Goal: Transaction & Acquisition: Purchase product/service

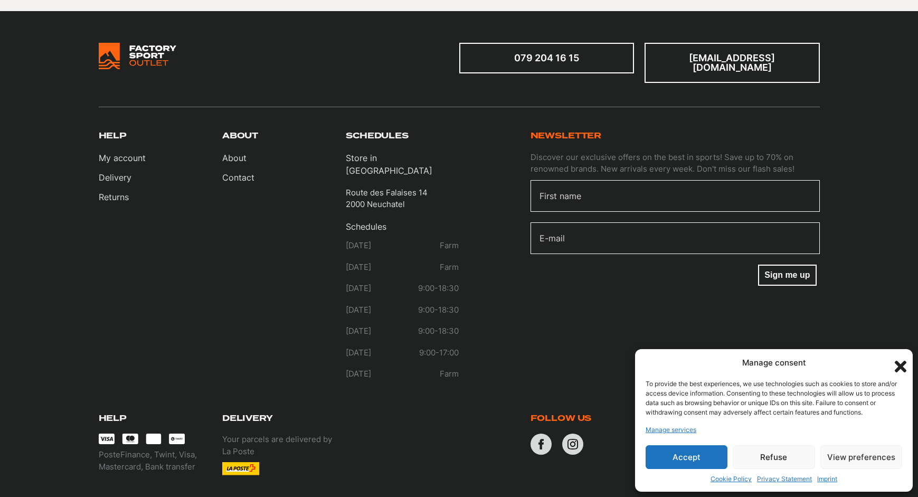
scroll to position [264, 0]
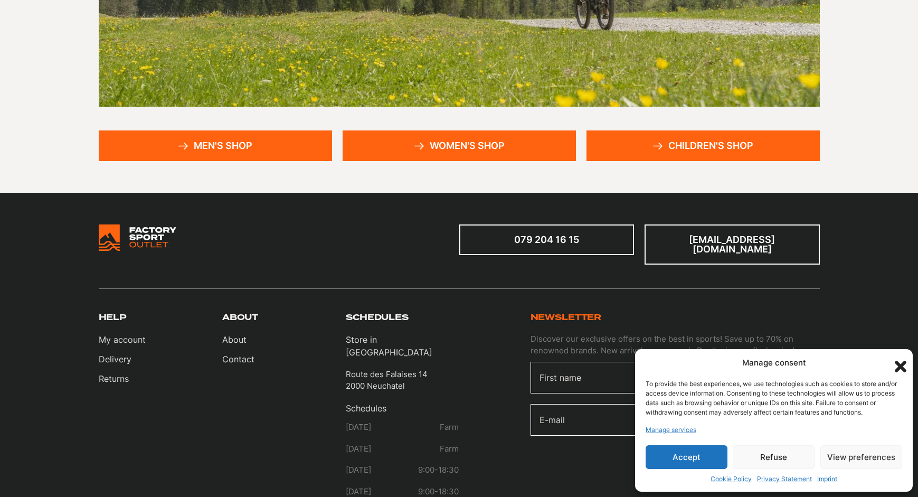
click at [253, 150] on link "Men's Shop" at bounding box center [215, 145] width 233 height 31
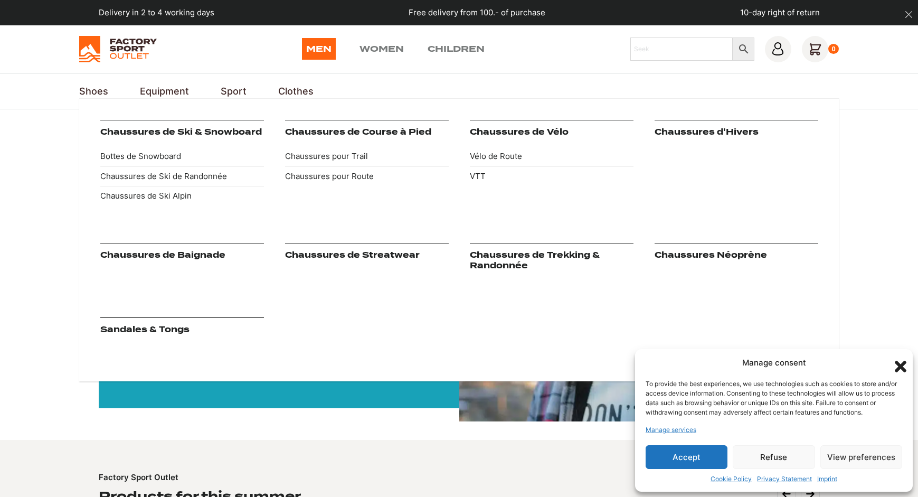
click at [85, 88] on font "Shoes" at bounding box center [93, 91] width 29 height 11
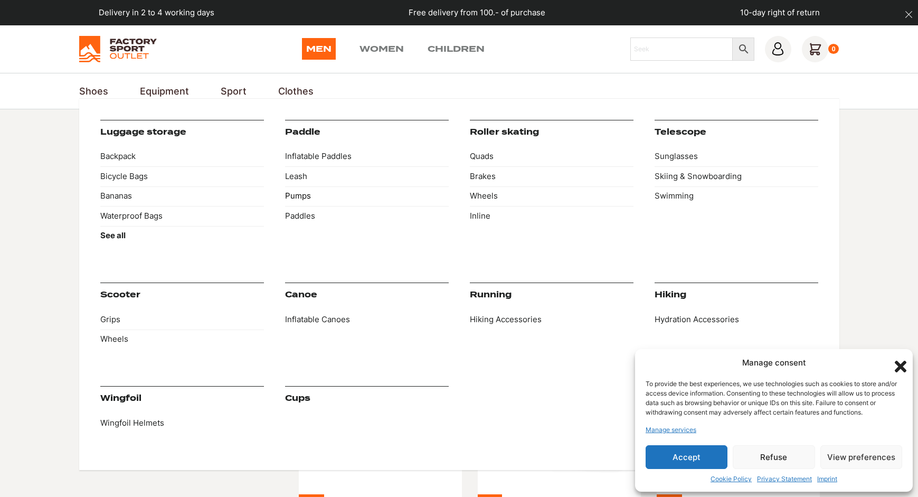
click at [296, 195] on font "Pumps" at bounding box center [298, 196] width 26 height 10
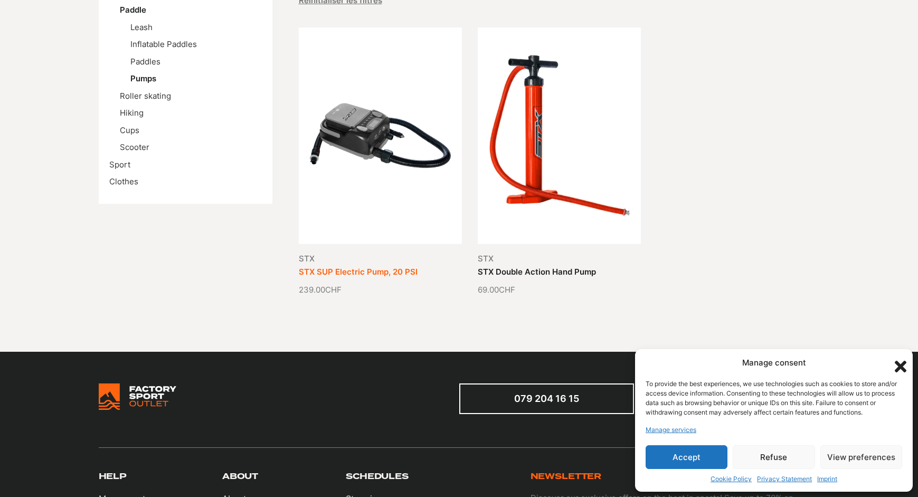
scroll to position [264, 0]
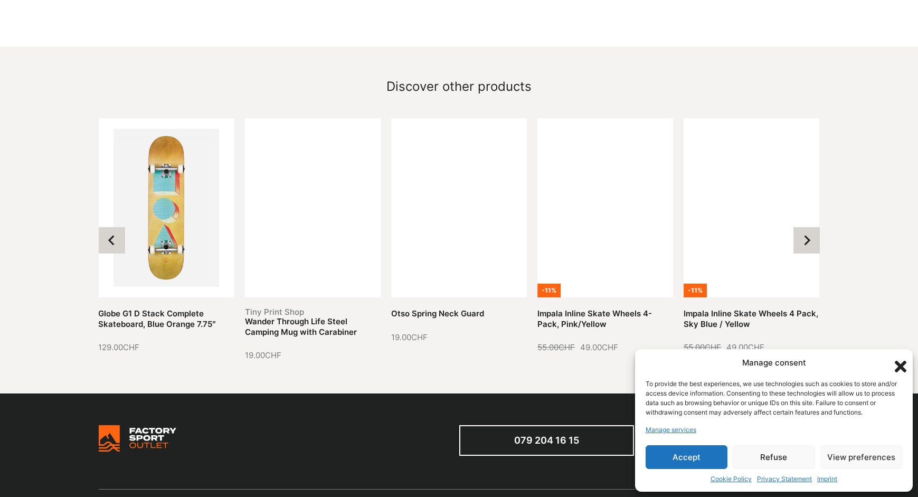
scroll to position [1109, 0]
